Goal: Information Seeking & Learning: Learn about a topic

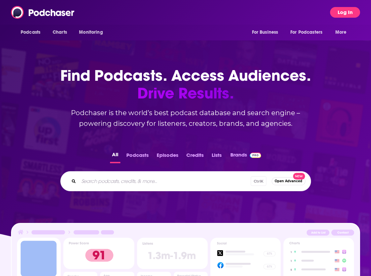
click at [347, 15] on button "Log In" at bounding box center [345, 12] width 30 height 11
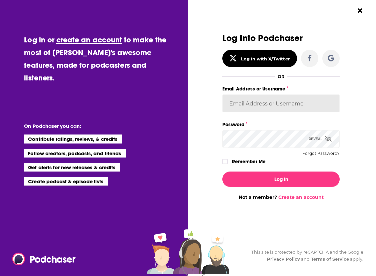
click at [256, 96] on input "Email Address or Username" at bounding box center [281, 103] width 117 height 18
type input "[EMAIL_ADDRESS][DOMAIN_NAME]"
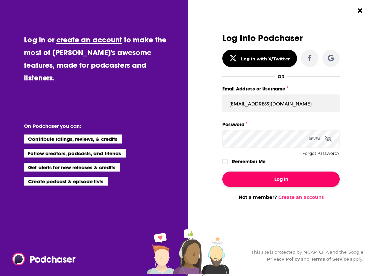
click at [284, 177] on button "Log In" at bounding box center [281, 178] width 117 height 15
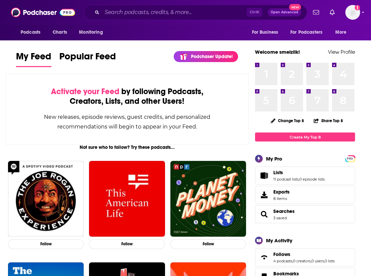
click at [112, 7] on div "Ctrl K Open Advanced New" at bounding box center [196, 12] width 224 height 15
click at [114, 10] on input "Search podcasts, credits, & more..." at bounding box center [174, 12] width 145 height 11
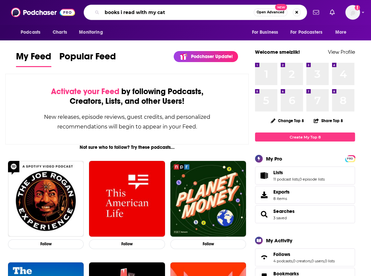
type input "books i read with my cat"
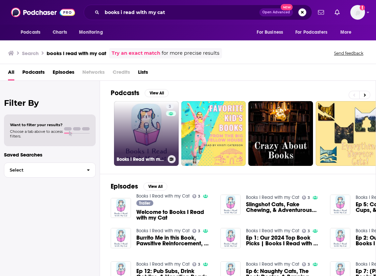
click at [147, 135] on link "3 Books I Read with my Cat" at bounding box center [146, 133] width 65 height 65
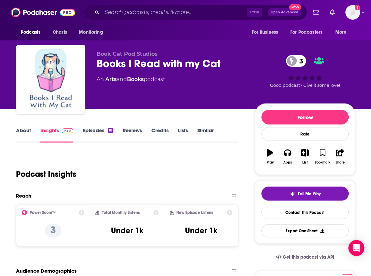
click at [92, 133] on link "Episodes 18" at bounding box center [98, 134] width 31 height 15
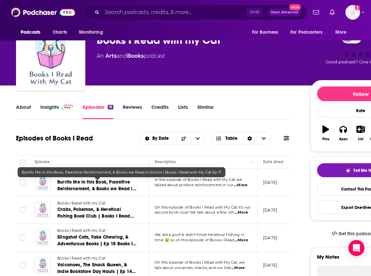
scroll to position [34, 0]
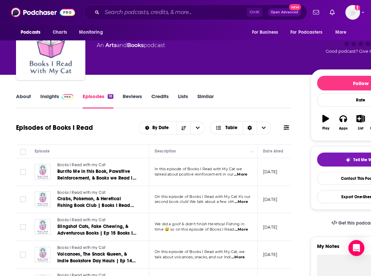
click at [126, 9] on input "Search podcasts, credits, & more..." at bounding box center [174, 12] width 145 height 11
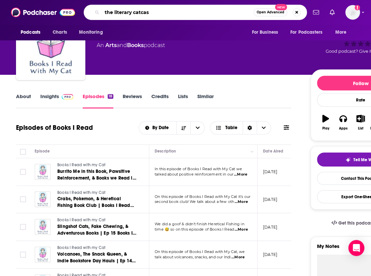
type input "the literary catcast"
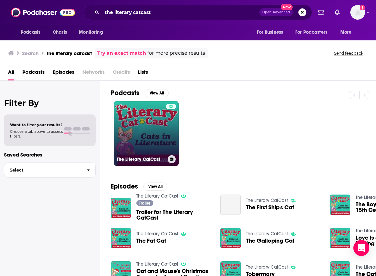
click at [160, 137] on link "The Literary CatCast" at bounding box center [146, 133] width 65 height 65
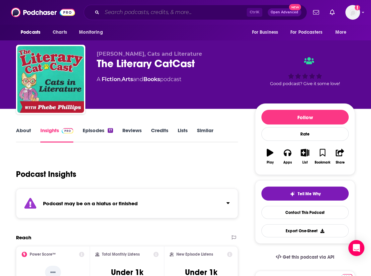
click at [155, 12] on input "Search podcasts, credits, & more..." at bounding box center [174, 12] width 145 height 11
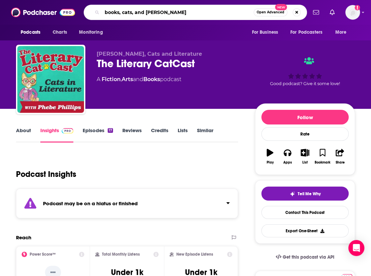
type input "books, cats, and chaos"
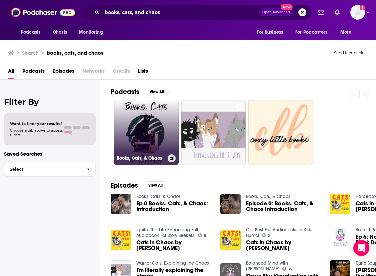
click at [156, 124] on link "Books, Cats, & Chaos" at bounding box center [146, 132] width 65 height 65
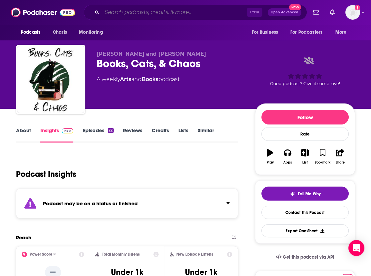
click at [110, 12] on input "Search podcasts, credits, & more..." at bounding box center [174, 12] width 145 height 11
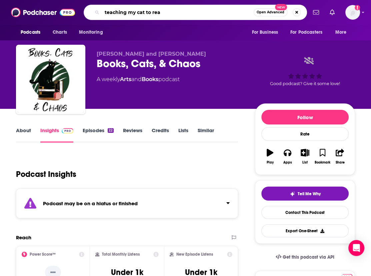
type input "teaching my cat to read"
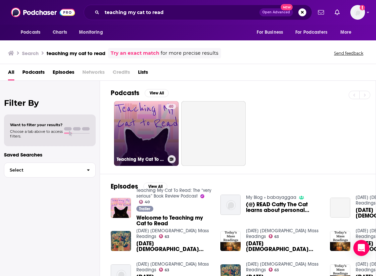
click at [155, 125] on link "40 Teaching My Cat To Read: The “very serious” Book Review Podcast" at bounding box center [146, 133] width 65 height 65
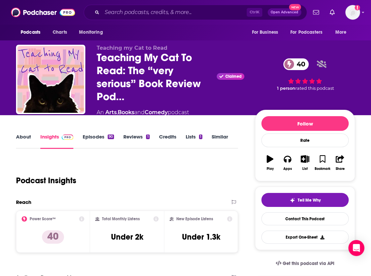
click at [95, 139] on link "Episodes 90" at bounding box center [98, 140] width 31 height 15
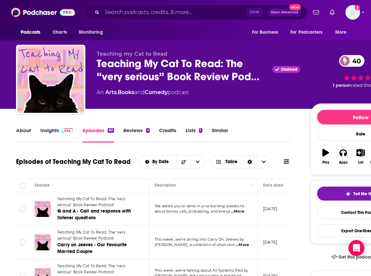
click at [279, 136] on div "About Insights Episodes 90 Reviews 1 Credits Lists 1 Similar" at bounding box center [153, 134] width 275 height 16
click at [131, 16] on input "Search podcasts, credits, & more..." at bounding box center [174, 12] width 145 height 11
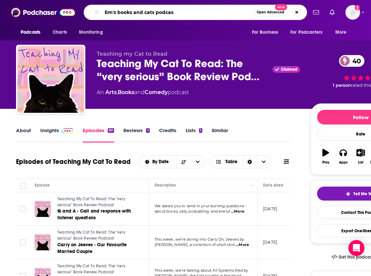
type input "Em's books and cats podcast"
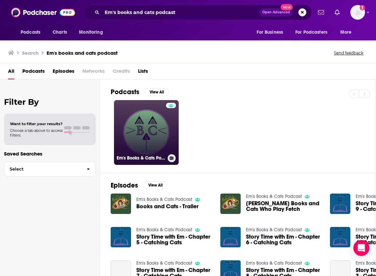
click at [153, 136] on link "Em's Books & Cats Podcast" at bounding box center [146, 132] width 65 height 65
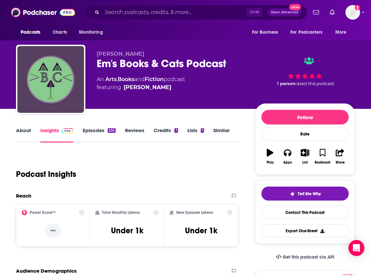
click at [98, 130] on link "Episodes 232" at bounding box center [99, 134] width 33 height 15
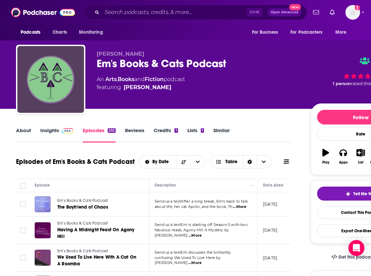
click at [245, 133] on div "About Insights Episodes 232 Reviews Credits 1 Lists 1 Similar" at bounding box center [153, 134] width 275 height 16
click at [115, 14] on input "Search podcasts, credits, & more..." at bounding box center [174, 12] width 145 height 11
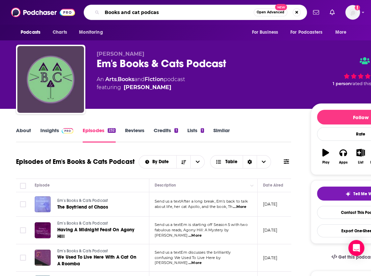
type input "Books and cat podcast"
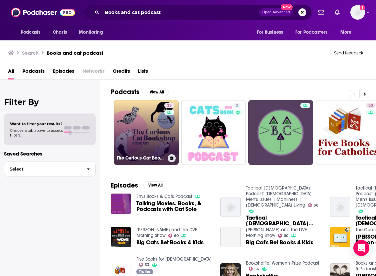
click at [143, 128] on link "33 The Curious Cat Bookshop Podcast" at bounding box center [146, 132] width 65 height 65
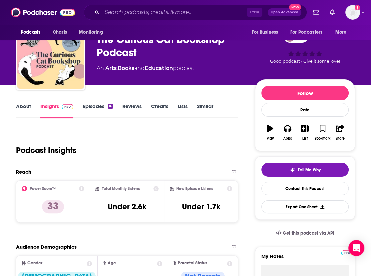
scroll to position [9, 0]
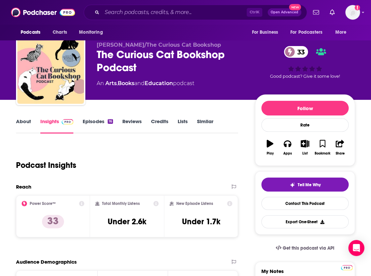
click at [99, 124] on link "Episodes 16" at bounding box center [98, 125] width 30 height 15
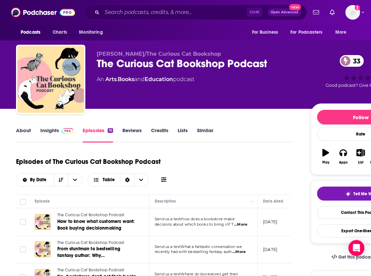
click at [24, 129] on link "About" at bounding box center [23, 134] width 15 height 15
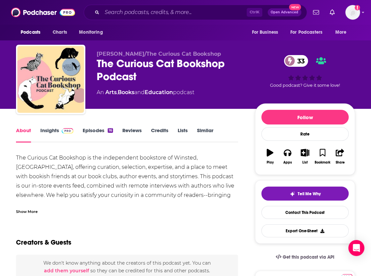
click at [239, 81] on div "The Curious Cat Bookshop Podcast 33" at bounding box center [171, 70] width 148 height 26
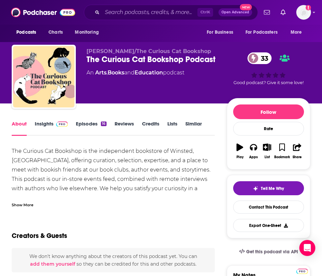
click at [188, 89] on div "[PERSON_NAME]/The Curious Cat Bookshop The Curious Cat Bookshop Podcast 33 An A…" at bounding box center [156, 74] width 140 height 53
